Goal: Task Accomplishment & Management: Manage account settings

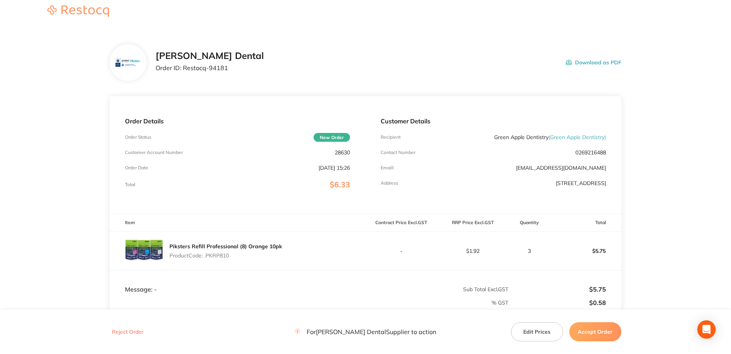
scroll to position [109, 0]
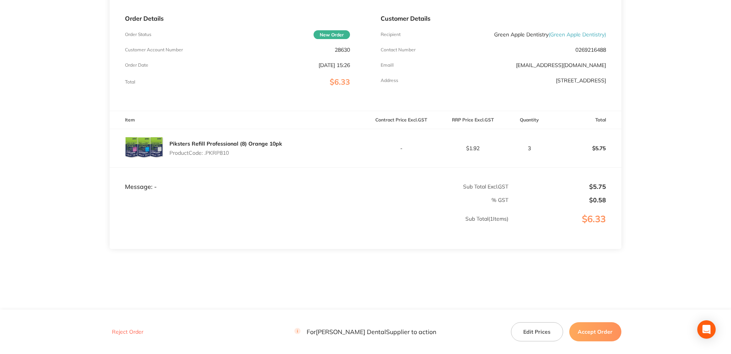
scroll to position [109, 0]
click at [129, 331] on button "Reject Order" at bounding box center [128, 332] width 36 height 7
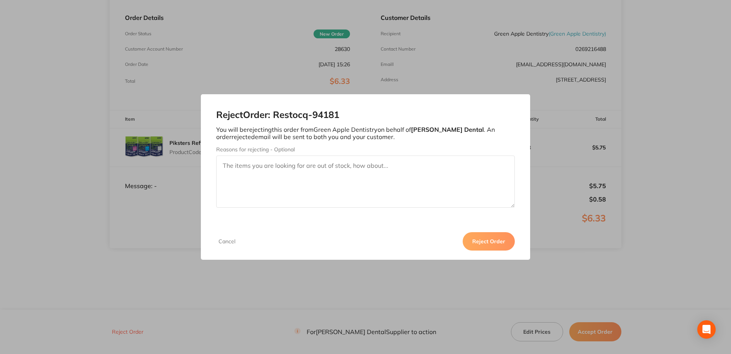
click at [270, 171] on textarea "Reasons for rejecting - Optional" at bounding box center [365, 182] width 298 height 52
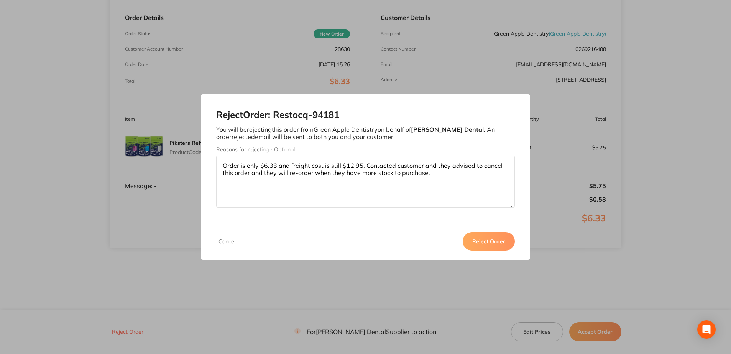
type textarea "Order is only $6.33 and freight cost is still $12.95. Contacted customer and th…"
click at [498, 242] on button "Reject Order" at bounding box center [489, 241] width 52 height 18
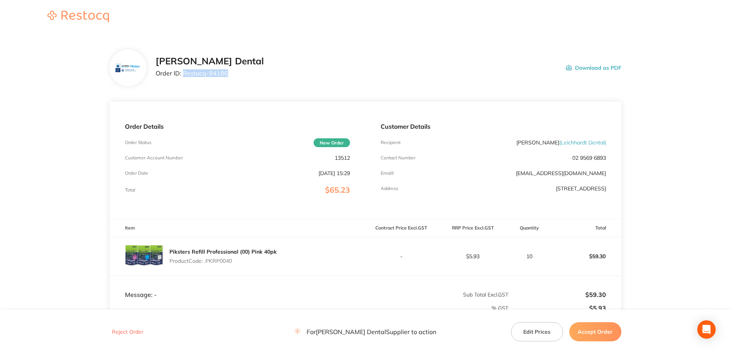
drag, startPoint x: 227, startPoint y: 75, endPoint x: 183, endPoint y: 77, distance: 44.9
click at [183, 77] on div "Erskine Dental Order ID: Restocq- 94186 Download as PDF" at bounding box center [389, 68] width 466 height 24
copy p "Restocq- 94186"
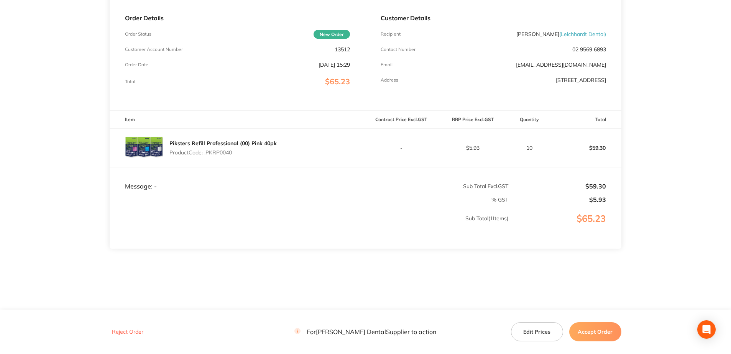
scroll to position [109, 0]
click at [603, 336] on button "Accept Order" at bounding box center [595, 331] width 52 height 19
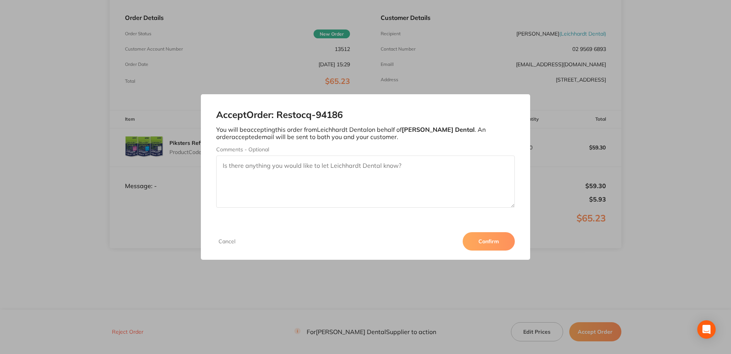
click at [491, 246] on button "Confirm" at bounding box center [489, 241] width 52 height 18
